Goal: Task Accomplishment & Management: Book appointment/travel/reservation

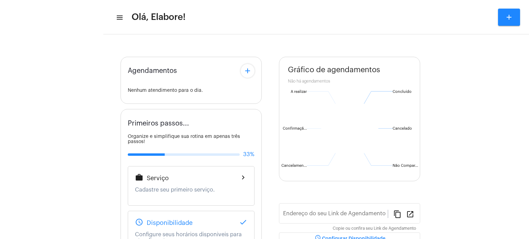
type input "[URL][DOMAIN_NAME]"
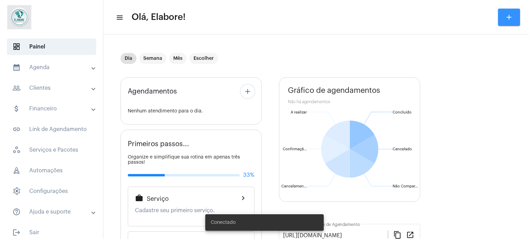
click at [509, 22] on button "add" at bounding box center [509, 17] width 22 height 17
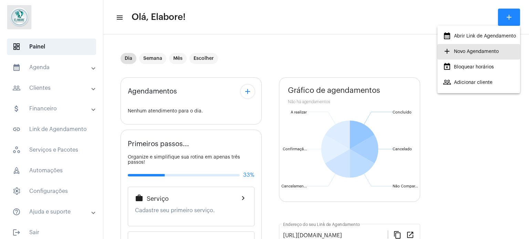
click at [490, 51] on span "add Novo Agendamento" at bounding box center [471, 51] width 56 height 12
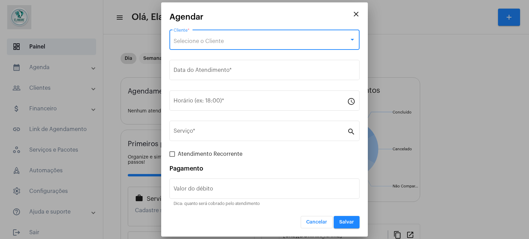
click at [349, 40] on div at bounding box center [352, 40] width 6 height 6
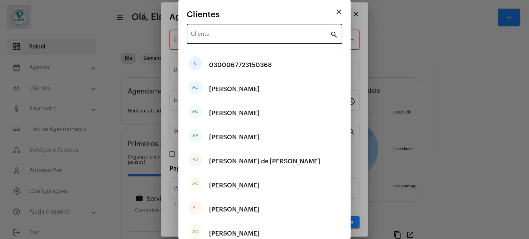
click at [239, 39] on div "Cliente" at bounding box center [260, 33] width 139 height 22
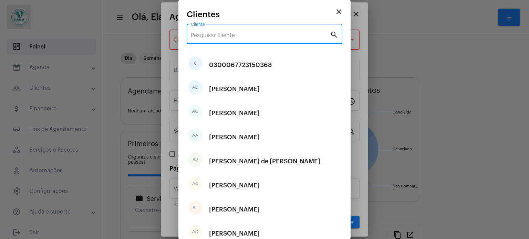
click at [239, 37] on input "Cliente" at bounding box center [260, 35] width 139 height 6
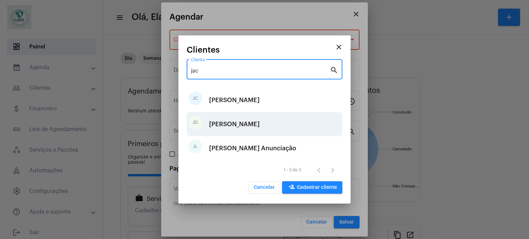
type input "jac"
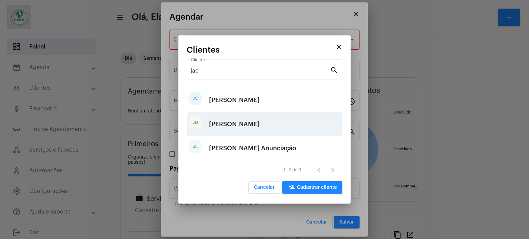
click at [247, 126] on div "[PERSON_NAME]" at bounding box center [234, 124] width 51 height 21
type input "R$"
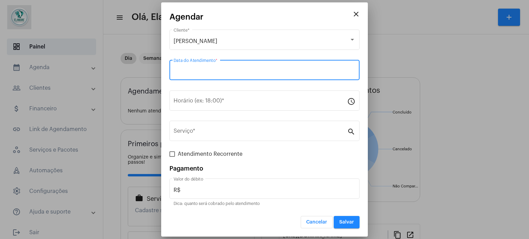
click at [256, 69] on input "Data do Atendimento *" at bounding box center [265, 72] width 182 height 6
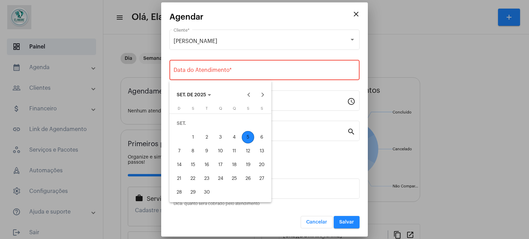
click at [250, 135] on div "5" at bounding box center [248, 137] width 12 height 12
type input "[DATE]"
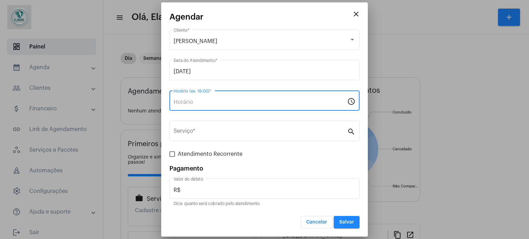
click at [251, 103] on input "Horário (ex: 18:00) *" at bounding box center [261, 102] width 174 height 6
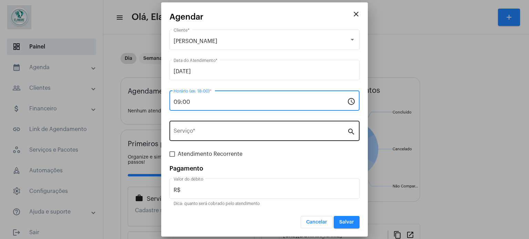
type input "09:00"
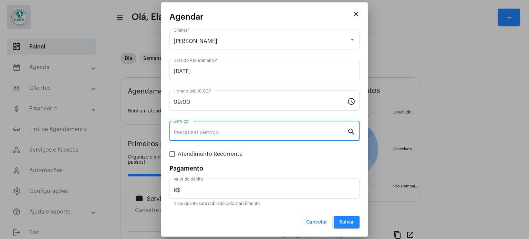
click at [269, 135] on input "Serviço *" at bounding box center [261, 132] width 174 height 6
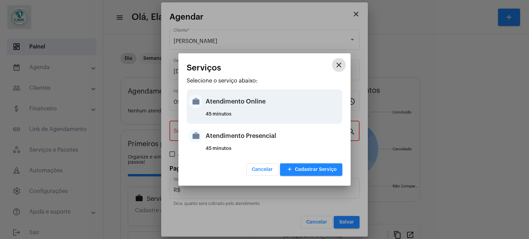
click at [266, 107] on div "Atendimento Online" at bounding box center [273, 101] width 135 height 21
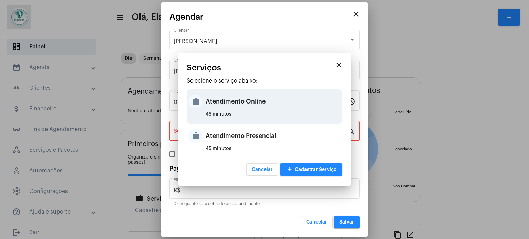
type input "Atendimento Online"
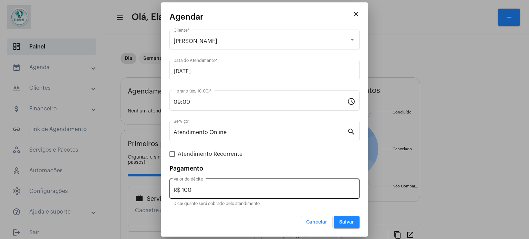
click at [274, 185] on div "R$ 100 Valor do débito" at bounding box center [265, 188] width 182 height 22
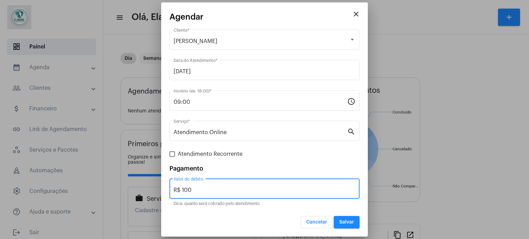
drag, startPoint x: 209, startPoint y: 191, endPoint x: 171, endPoint y: 190, distance: 38.2
click at [171, 190] on div "R$ 100 Valor do débito" at bounding box center [264, 188] width 190 height 22
type input "R$ 0"
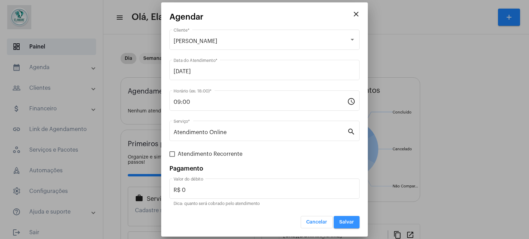
click at [344, 219] on button "Salvar" at bounding box center [347, 222] width 26 height 12
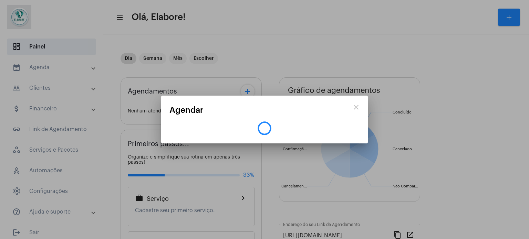
click at [365, 111] on mat-dialog-container "close Agendar" at bounding box center [264, 120] width 207 height 48
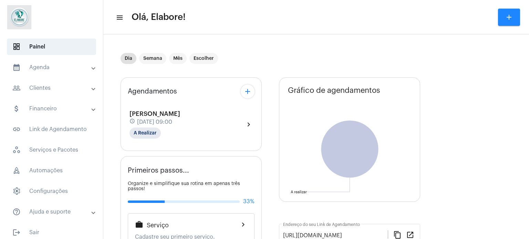
click at [160, 133] on div "[PERSON_NAME] do Nascimento Santos schedule [DATE] 09:00 A Realizar" at bounding box center [154, 125] width 51 height 28
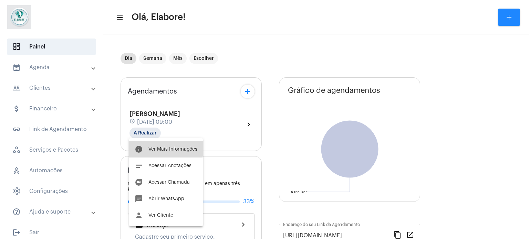
click at [160, 147] on span "Ver Mais Informações" at bounding box center [172, 149] width 49 height 5
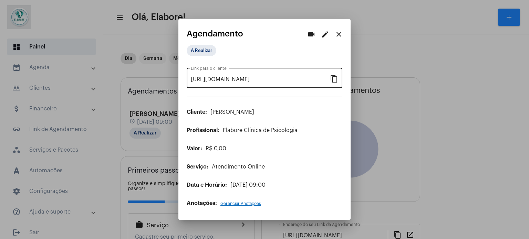
click at [335, 80] on mat-icon "content_copy" at bounding box center [334, 78] width 8 height 8
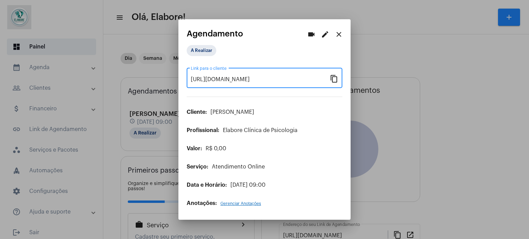
click at [343, 31] on mat-icon "close" at bounding box center [339, 34] width 8 height 8
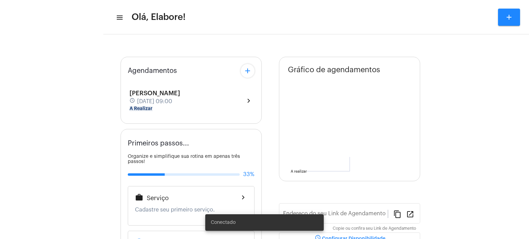
type input "[URL][DOMAIN_NAME]"
